Goal: Manage account settings

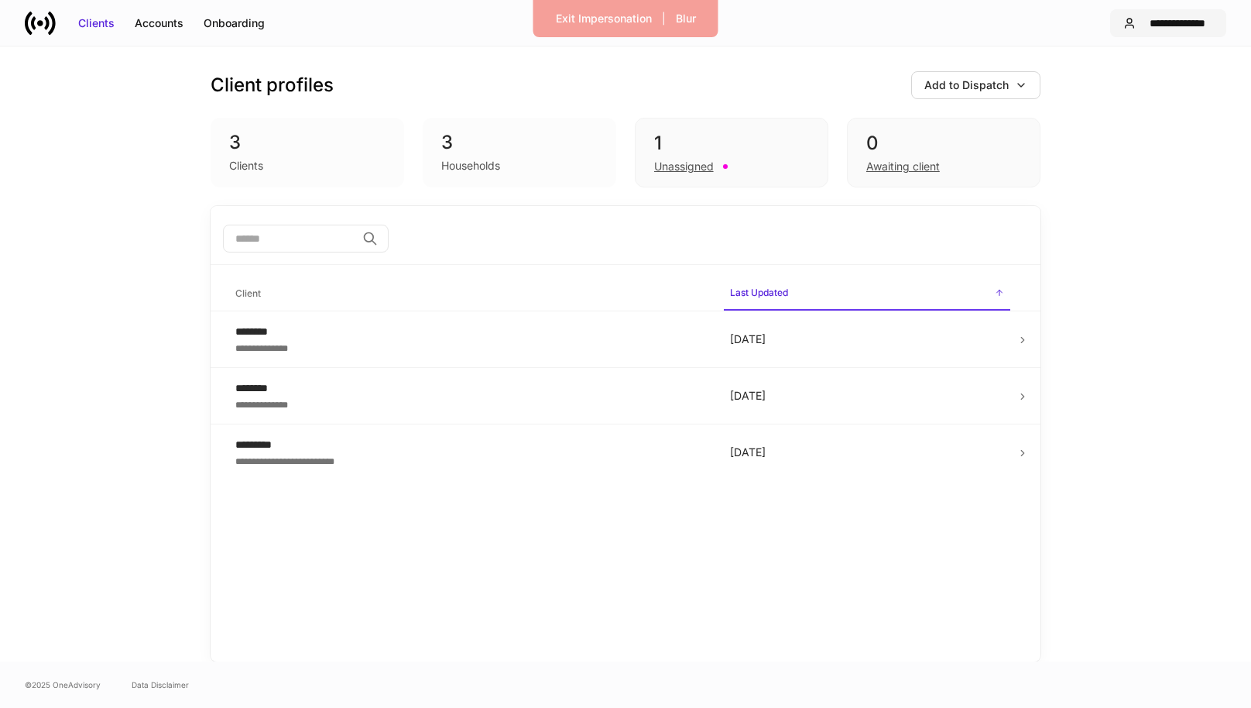
click at [1174, 22] on div "**********" at bounding box center [1177, 22] width 71 height 15
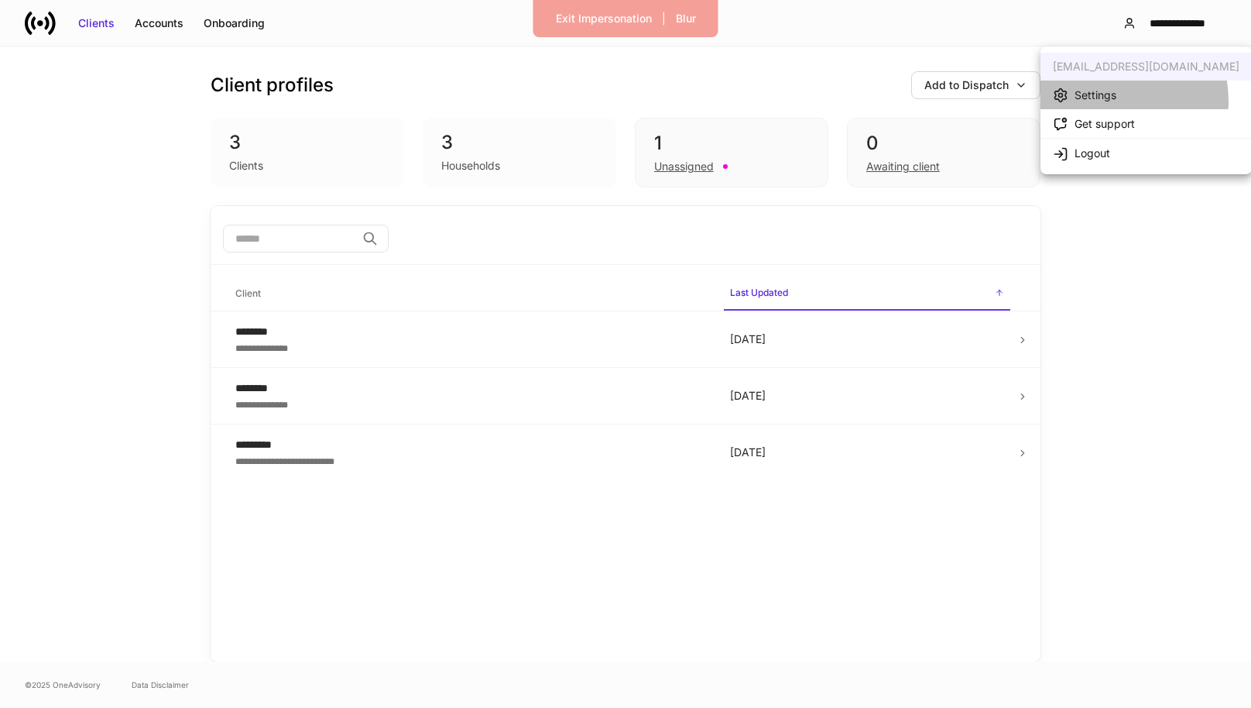
click at [1097, 101] on div "Settings" at bounding box center [1095, 94] width 42 height 15
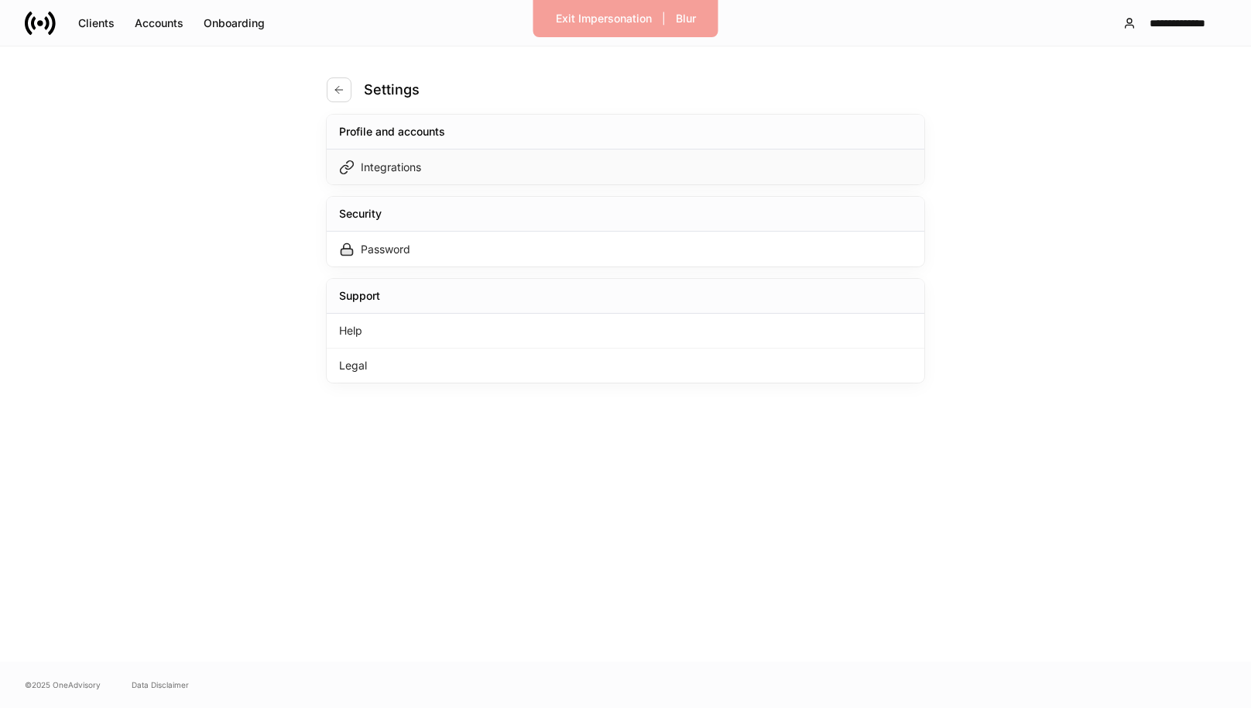
click at [625, 170] on div "Integrations" at bounding box center [626, 166] width 598 height 35
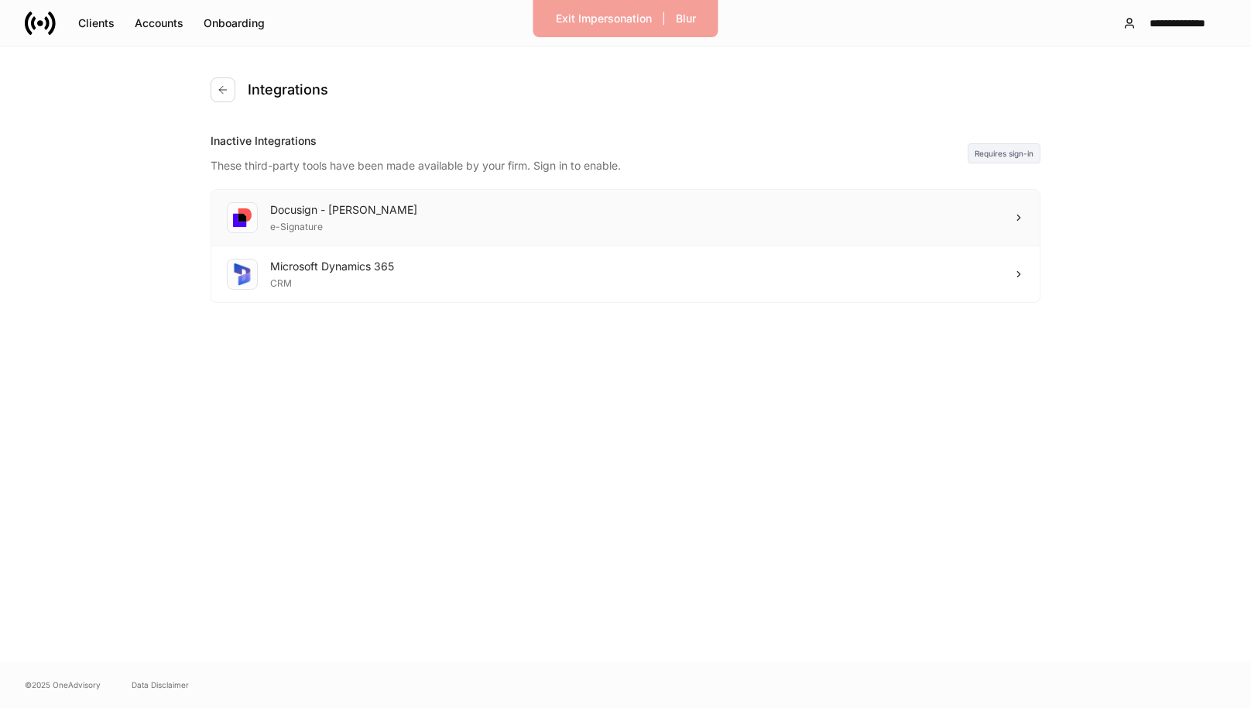
click at [865, 219] on div "Docusign - Schwab e-Signature" at bounding box center [625, 218] width 828 height 57
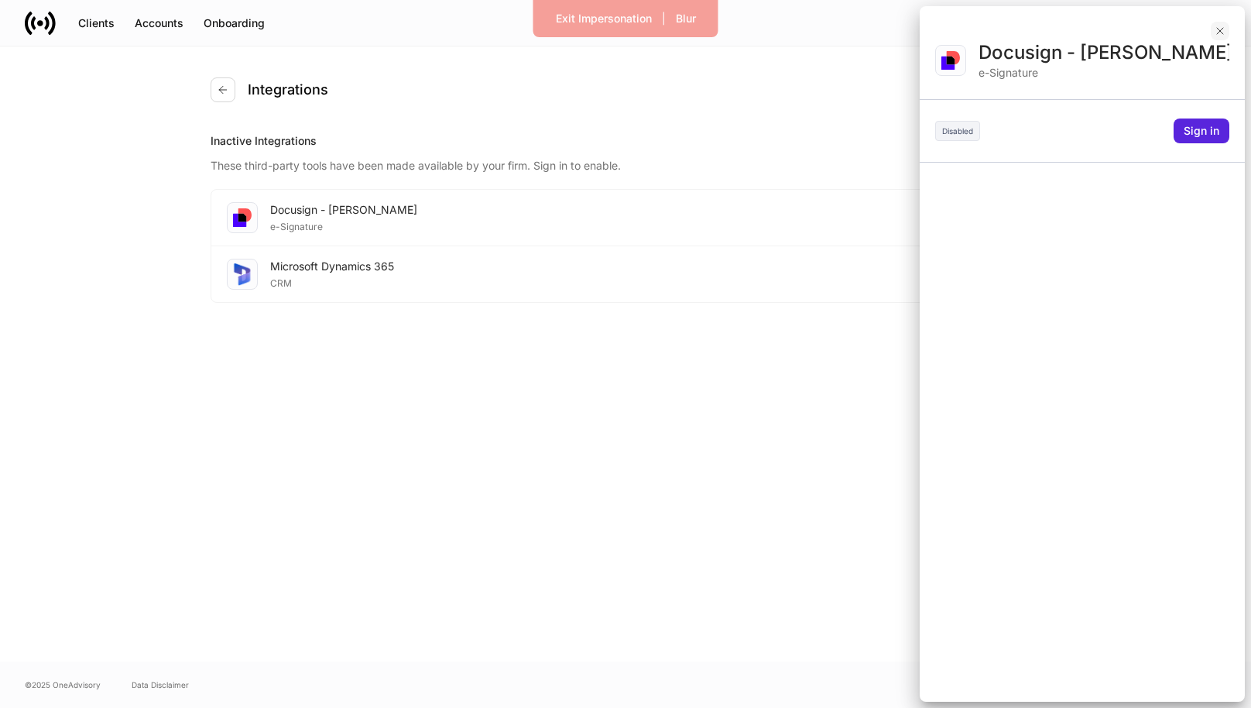
click at [1218, 22] on button "button" at bounding box center [1220, 31] width 19 height 19
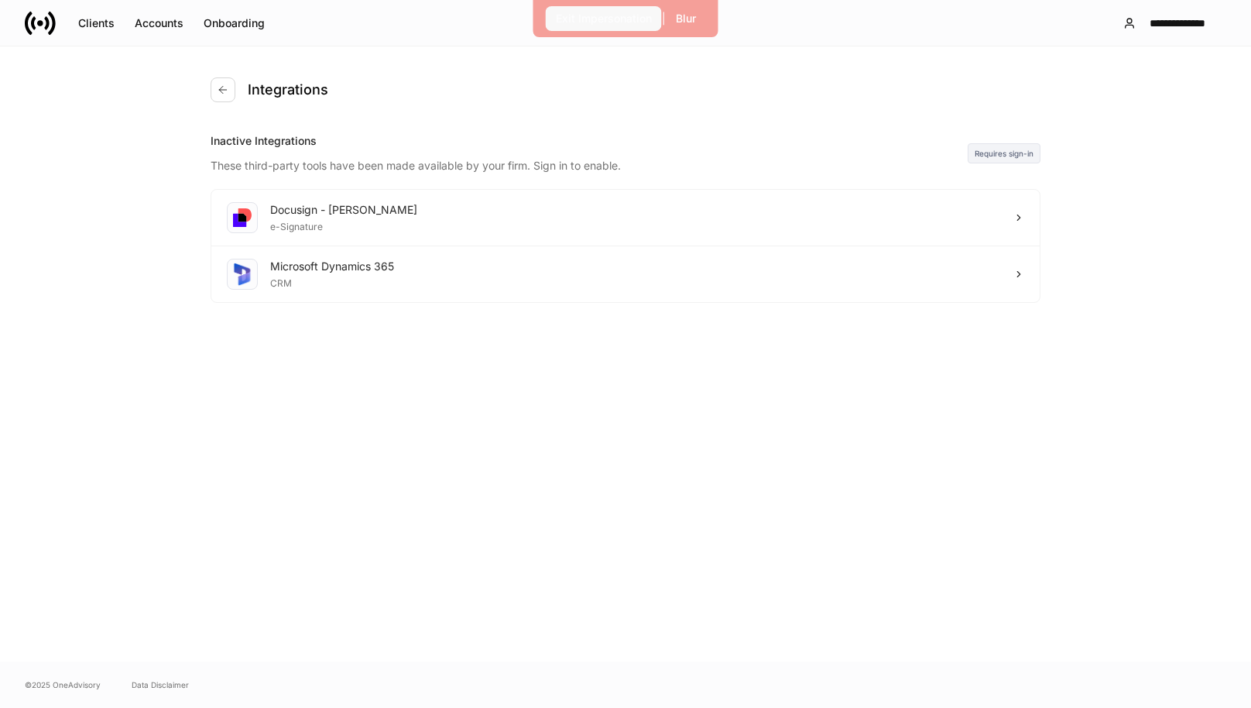
click at [584, 7] on button "Exit Impersonation" at bounding box center [604, 18] width 116 height 25
